Goal: Information Seeking & Learning: Learn about a topic

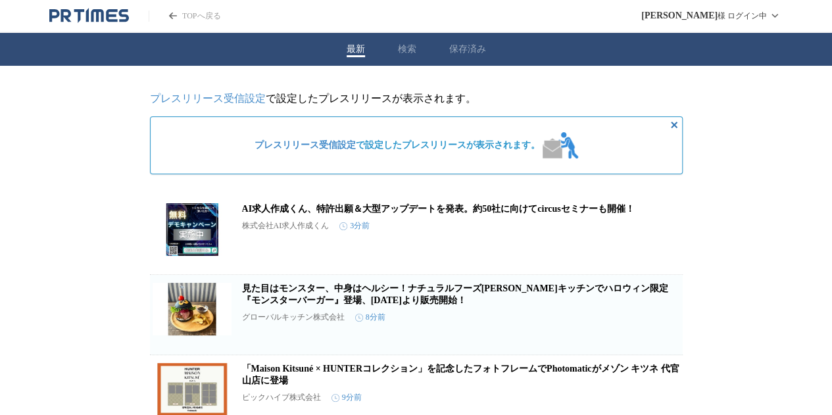
click at [420, 47] on div "最新 検索 保存済み" at bounding box center [416, 49] width 832 height 33
click at [409, 46] on button "検索" at bounding box center [407, 49] width 18 height 12
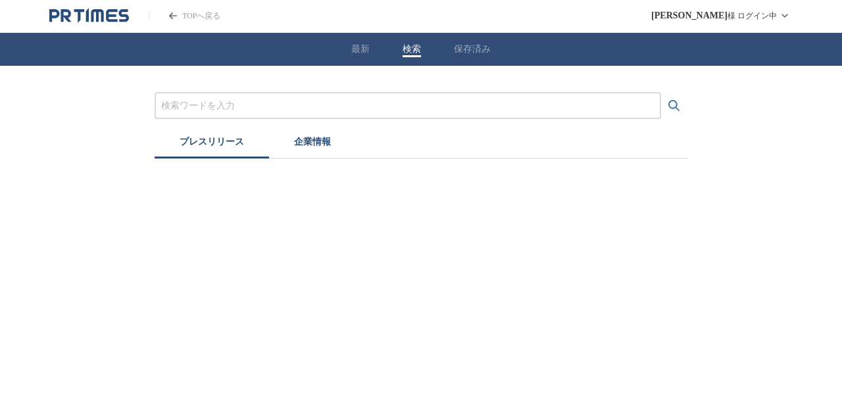
click at [409, 102] on input "プレスリリースおよび企業を検索する" at bounding box center [407, 106] width 493 height 14
type input "オープン"
click at [661, 93] on button "検索する" at bounding box center [674, 106] width 26 height 26
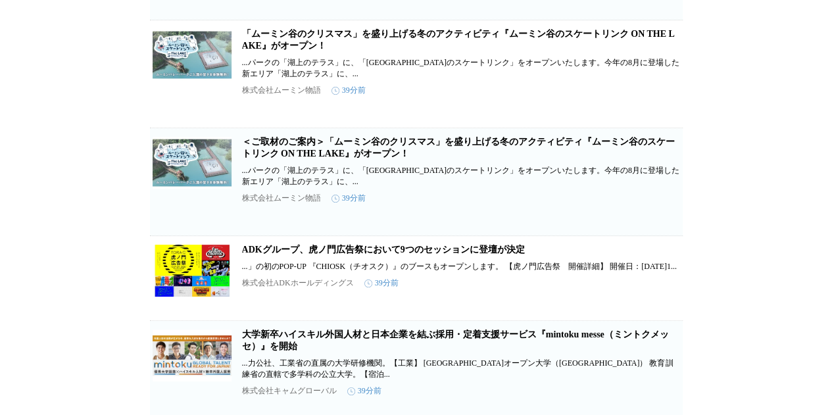
scroll to position [789, 0]
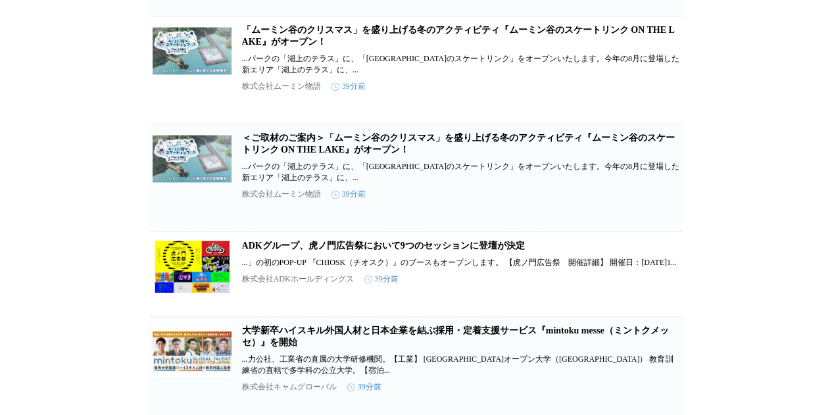
click at [453, 169] on article "＜ご取材のご案内＞「ムーミン谷のクリスマス」を盛り上げる冬のアクティビティ『ムーミン谷のスケートリンク ON THE LAKE』がオープン！ ...パークの「…" at bounding box center [416, 177] width 533 height 107
click at [446, 155] on link "＜ご取材のご案内＞「ムーミン谷のクリスマス」を盛り上げる冬のアクティビティ『ムーミン谷のスケートリンク ON THE LAKE』がオープン！" at bounding box center [458, 144] width 433 height 22
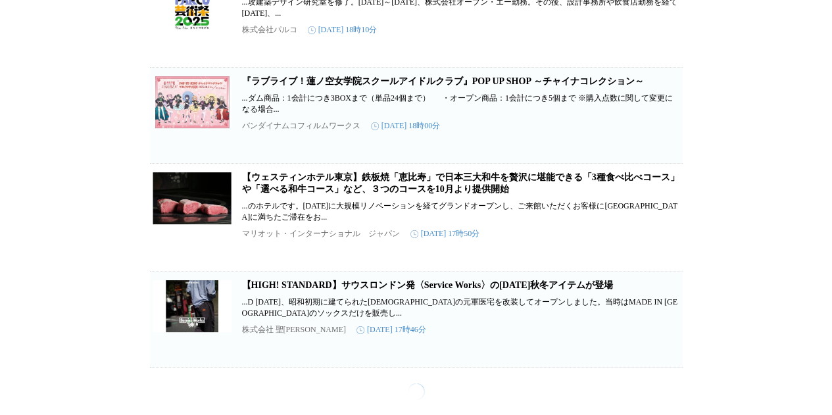
scroll to position [10111, 0]
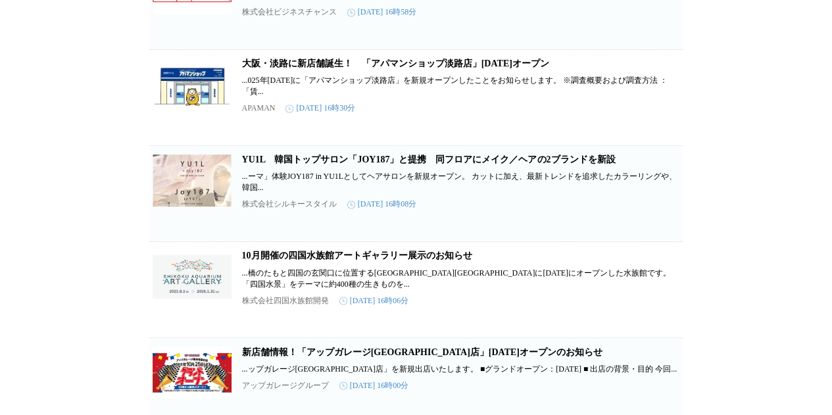
scroll to position [10965, 0]
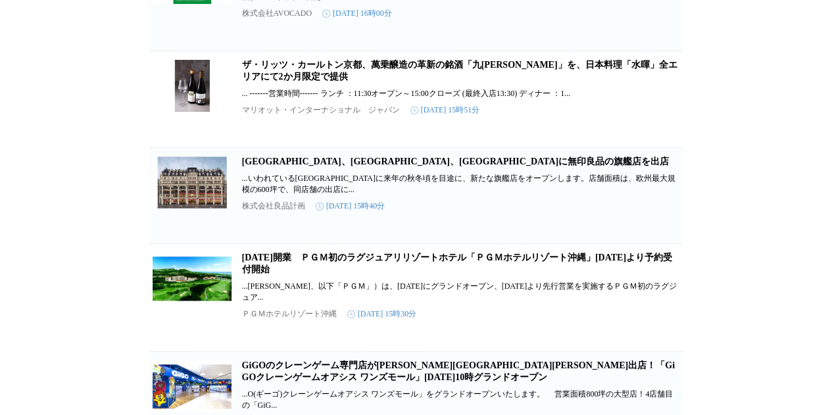
scroll to position [12029, 0]
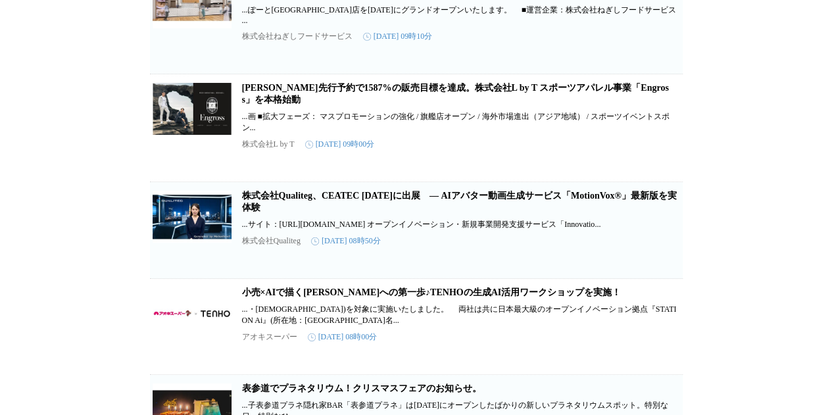
scroll to position [19520, 0]
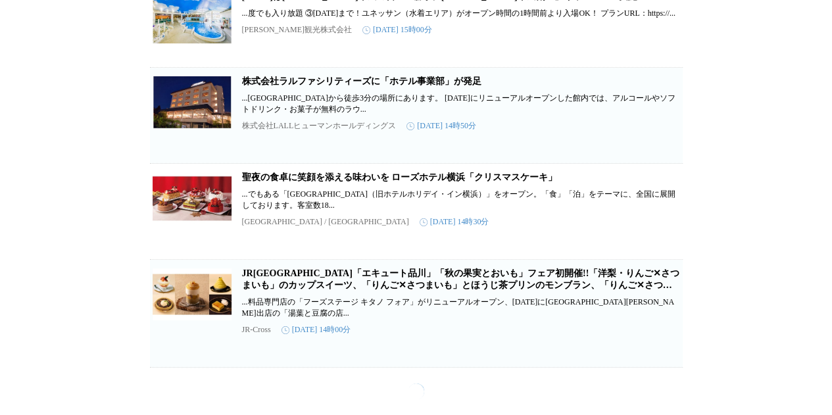
scroll to position [22667, 0]
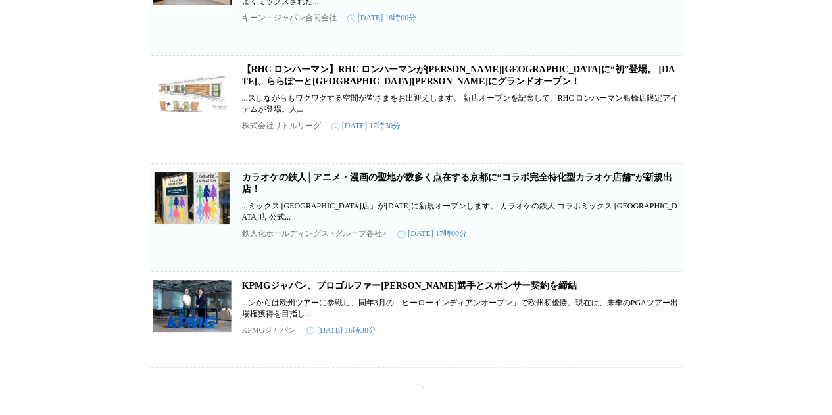
scroll to position [29623, 0]
click at [540, 86] on link "【RHC ロンハーマン】RHC ロンハーマンが[PERSON_NAME][GEOGRAPHIC_DATA]に“初”登場。 [DATE]、ららぽーと[GEOGR…" at bounding box center [458, 75] width 433 height 22
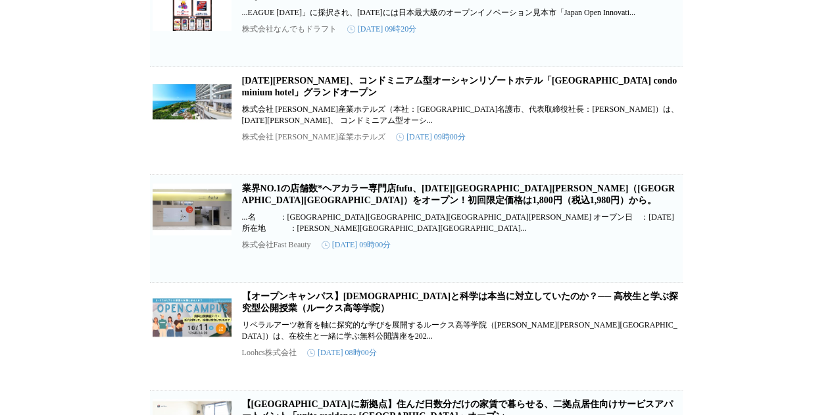
scroll to position [36338, 0]
